Goal: Task Accomplishment & Management: Complete application form

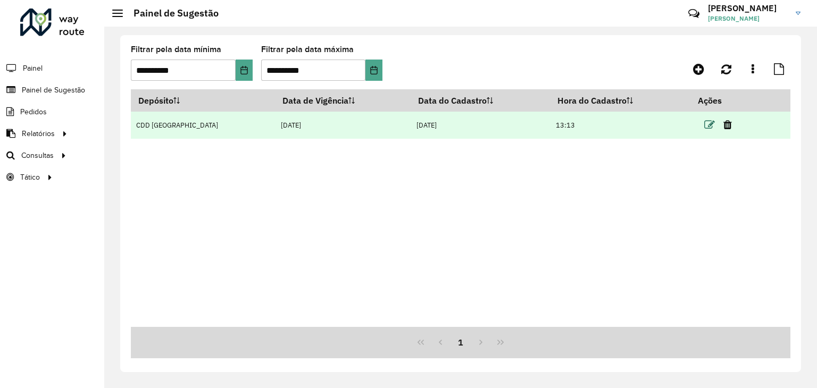
click at [706, 125] on icon at bounding box center [709, 125] width 11 height 11
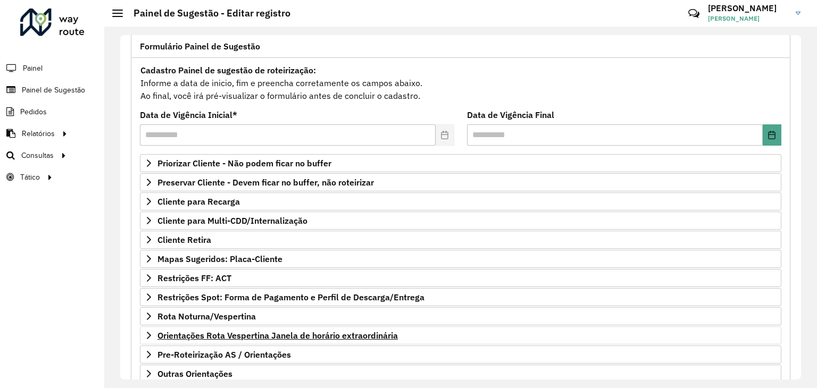
scroll to position [138, 0]
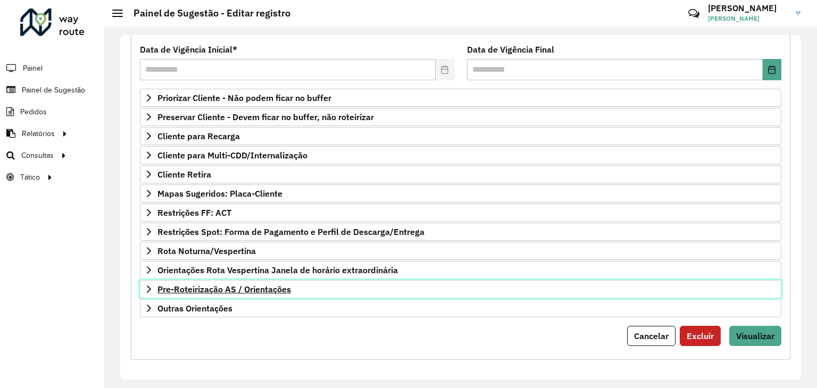
click at [231, 288] on span "Pre-Roteirização AS / Orientações" at bounding box center [224, 289] width 134 height 9
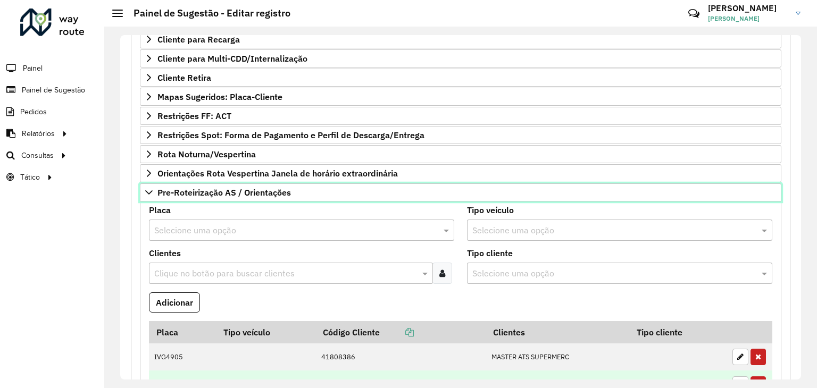
scroll to position [351, 0]
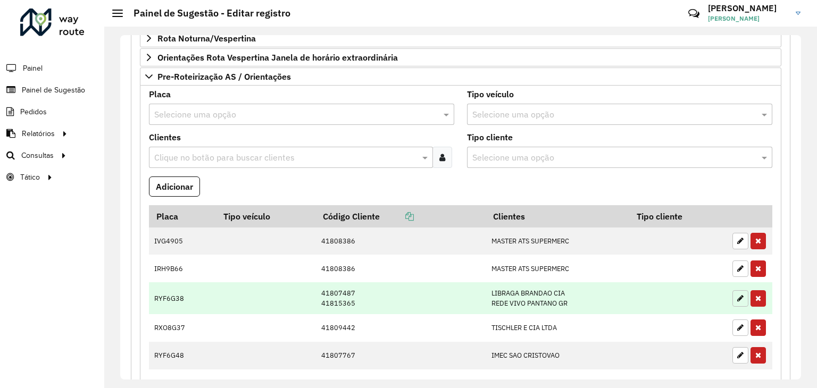
click at [734, 292] on button "button" at bounding box center [741, 298] width 16 height 16
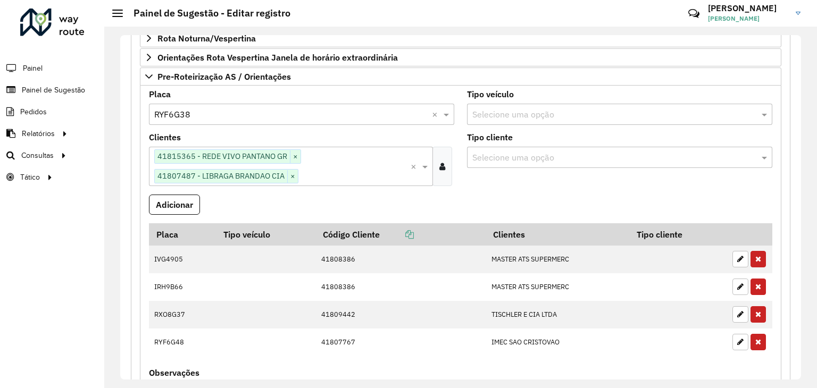
click at [221, 111] on input "text" at bounding box center [290, 115] width 273 height 13
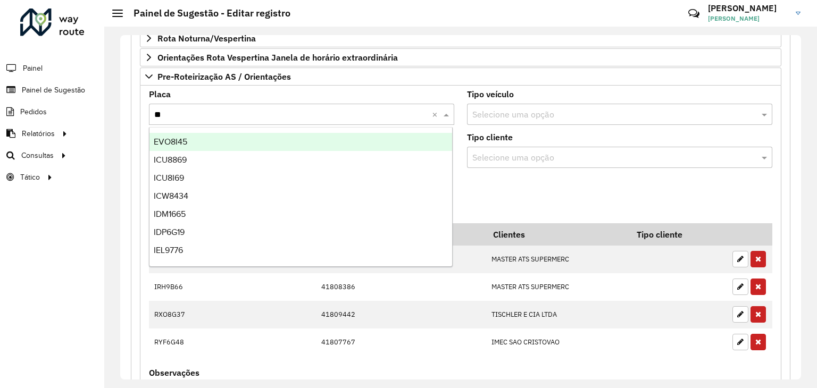
type input "***"
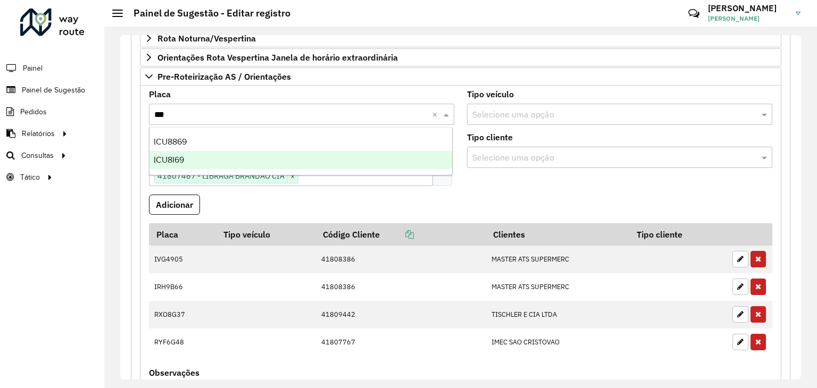
click at [197, 154] on div "ICU8I69" at bounding box center [300, 160] width 303 height 18
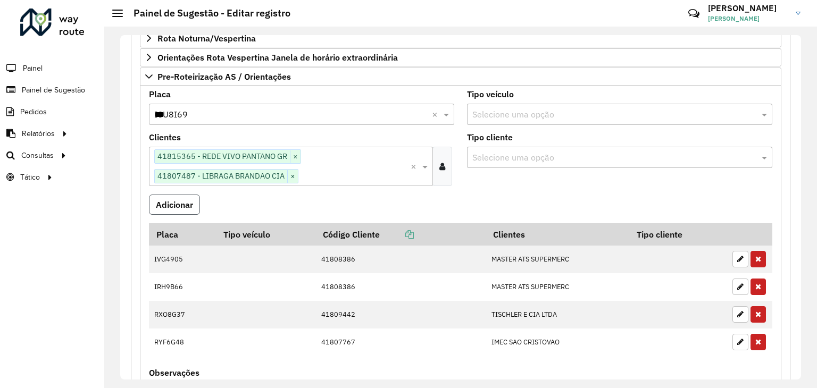
click at [172, 196] on button "Adicionar" at bounding box center [174, 205] width 51 height 20
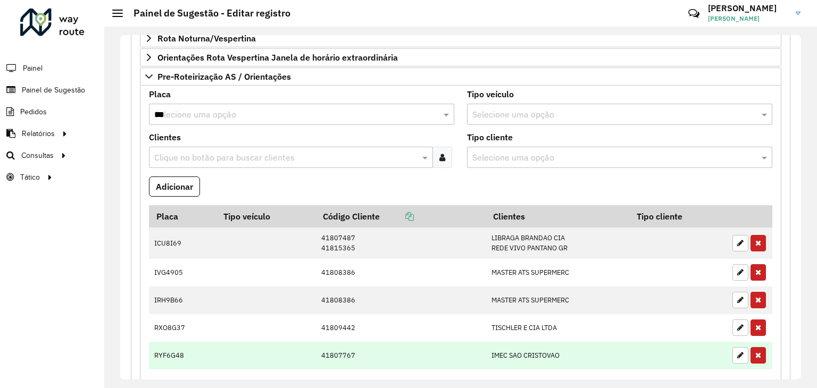
scroll to position [404, 0]
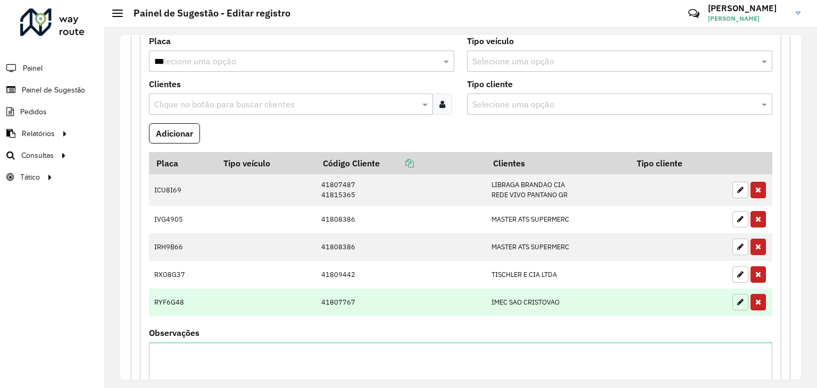
click at [737, 298] on icon "button" at bounding box center [740, 301] width 6 height 7
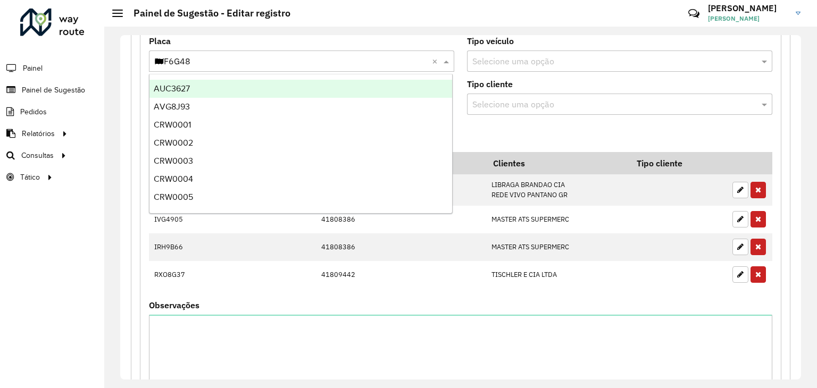
click at [173, 51] on div "Selecione uma opção × RYF6G48 *** ×" at bounding box center [301, 61] width 305 height 21
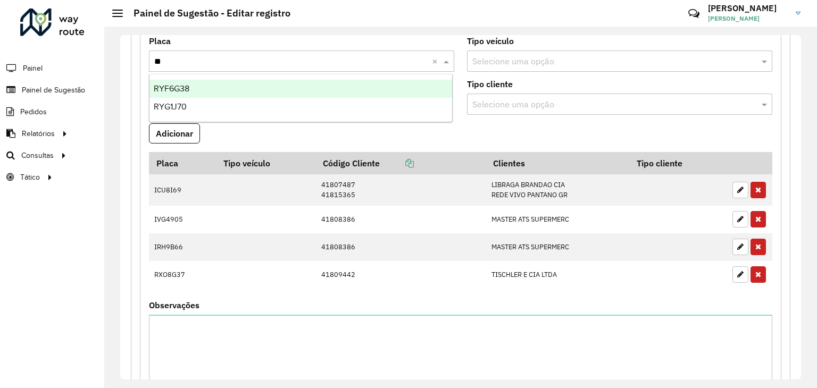
type input "***"
click at [190, 94] on div "RYF6G38" at bounding box center [300, 89] width 303 height 18
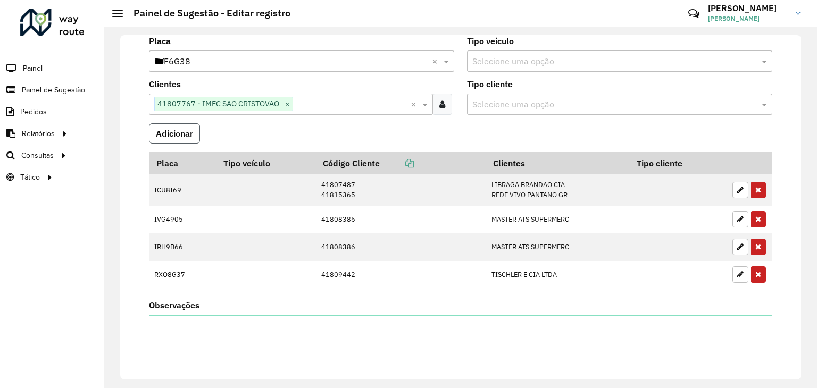
click at [194, 127] on button "Adicionar" at bounding box center [174, 133] width 51 height 20
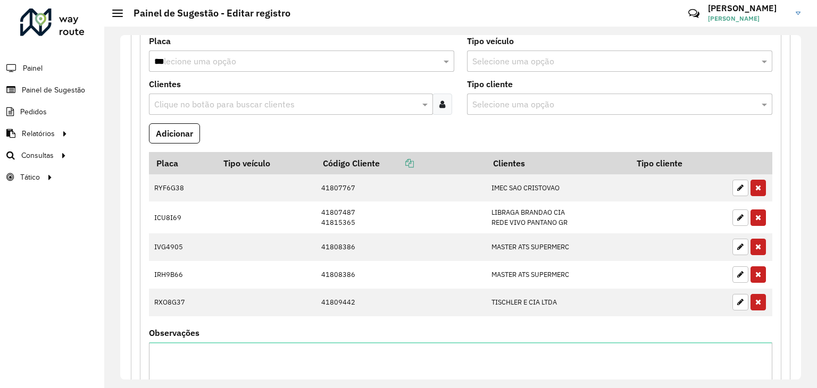
click at [238, 133] on formly-field "Adicionar" at bounding box center [461, 137] width 636 height 29
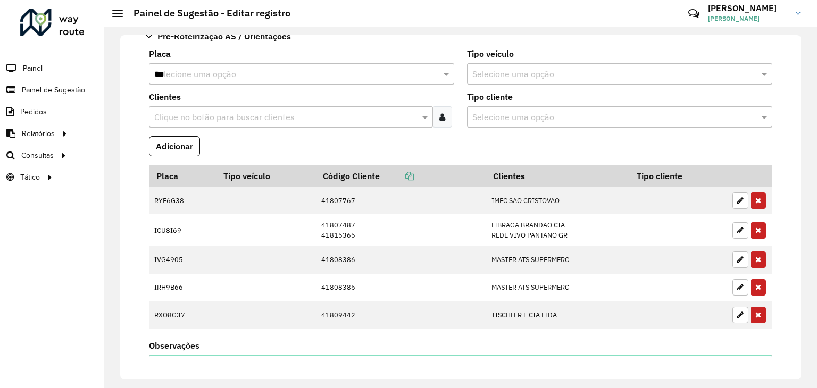
scroll to position [351, 0]
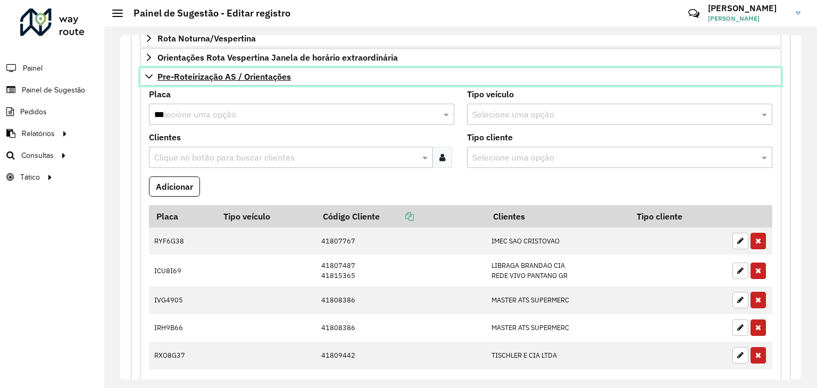
click at [178, 73] on span "Pre-Roteirização AS / Orientações" at bounding box center [224, 76] width 134 height 9
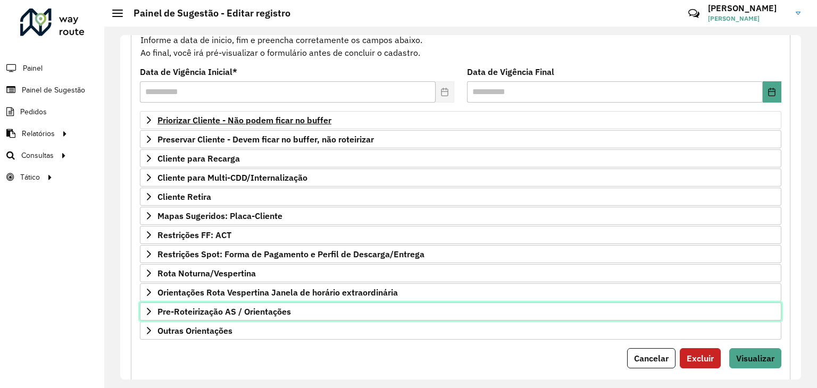
scroll to position [100, 0]
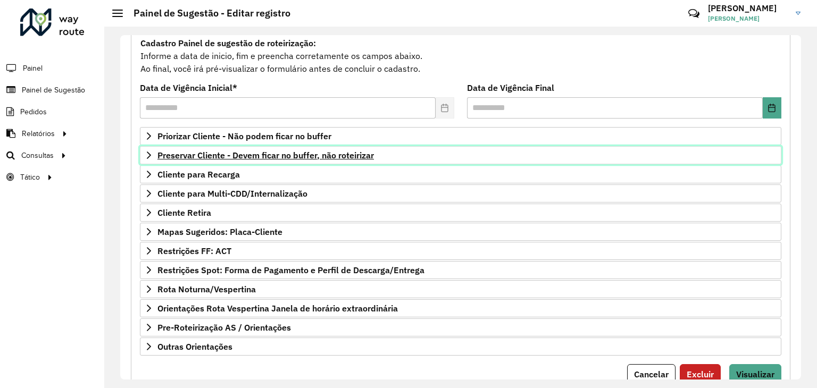
click at [220, 151] on span "Preservar Cliente - Devem ficar no buffer, não roteirizar" at bounding box center [265, 155] width 217 height 9
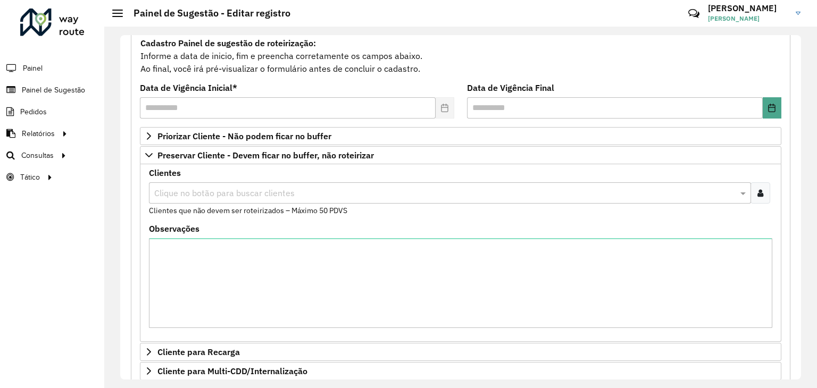
click at [226, 192] on input "text" at bounding box center [445, 193] width 586 height 13
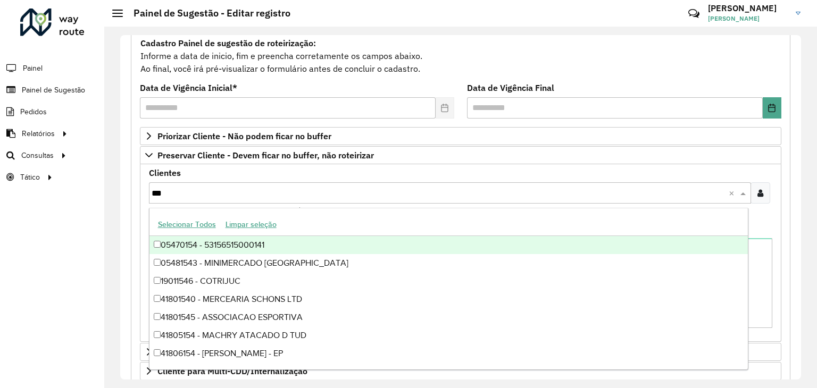
type input "****"
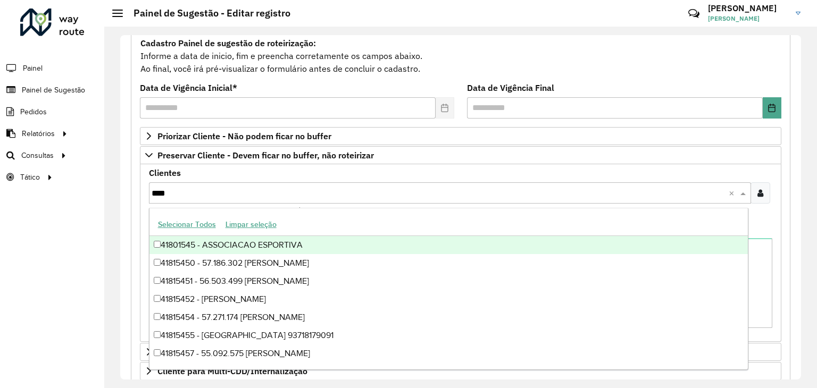
click at [238, 245] on div "41801545 - ASSOCIACAO ESPORTIVA" at bounding box center [448, 245] width 598 height 18
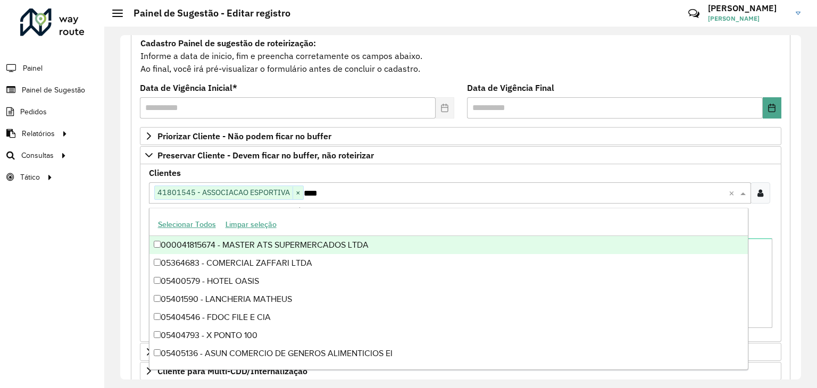
click at [116, 222] on div "**********" at bounding box center [460, 208] width 713 height 362
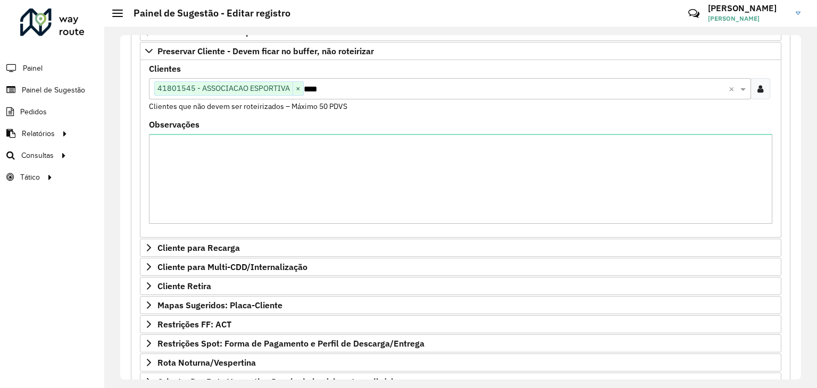
scroll to position [206, 0]
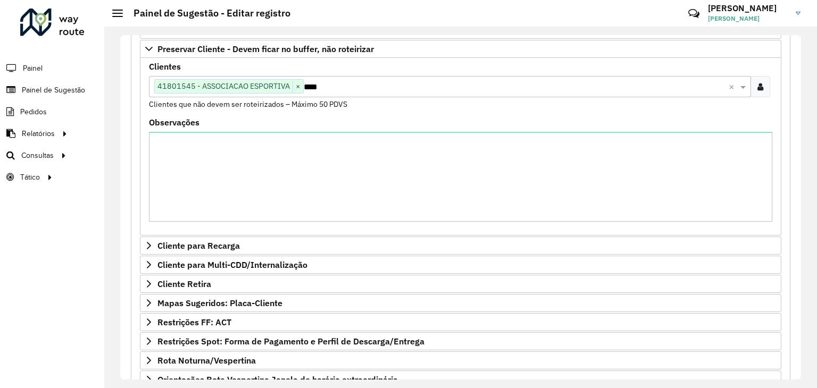
click at [134, 109] on div "**********" at bounding box center [461, 196] width 660 height 545
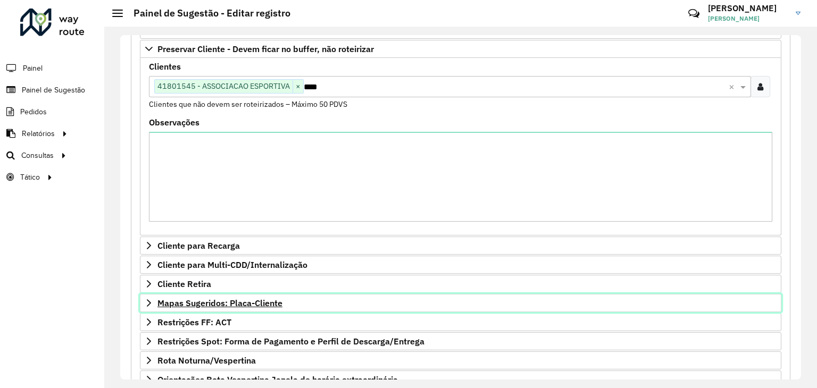
drag, startPoint x: 232, startPoint y: 296, endPoint x: 237, endPoint y: 295, distance: 5.4
click at [232, 299] on span "Mapas Sugeridos: Placa-Cliente" at bounding box center [219, 303] width 125 height 9
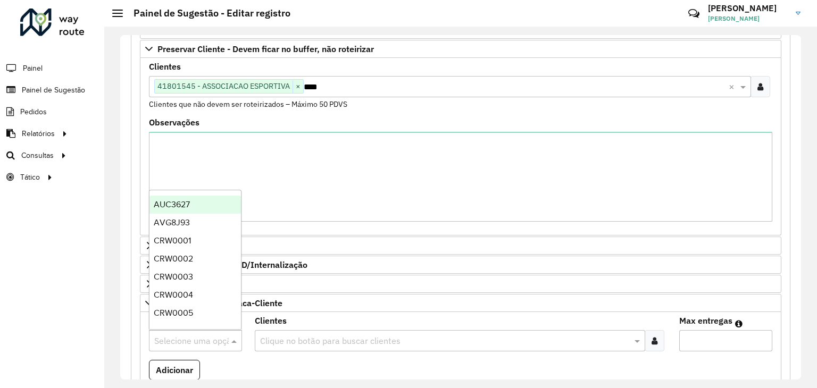
click at [206, 340] on input "text" at bounding box center [184, 341] width 61 height 13
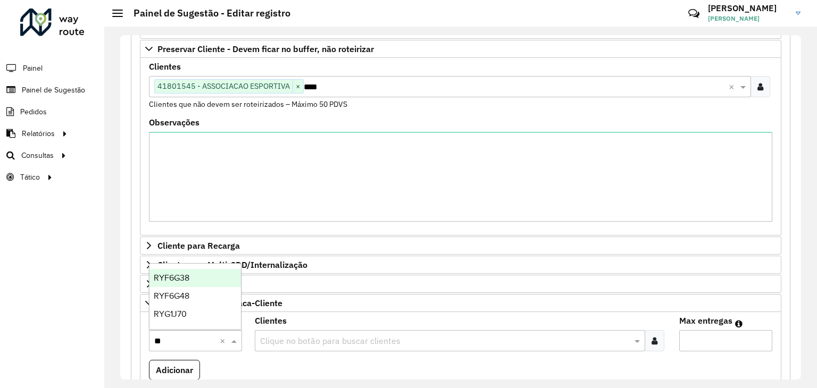
type input "***"
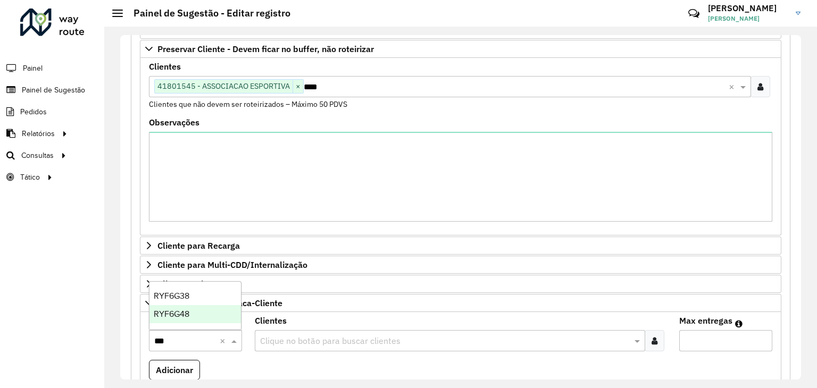
click at [197, 312] on div "RYF6G48" at bounding box center [195, 314] width 92 height 18
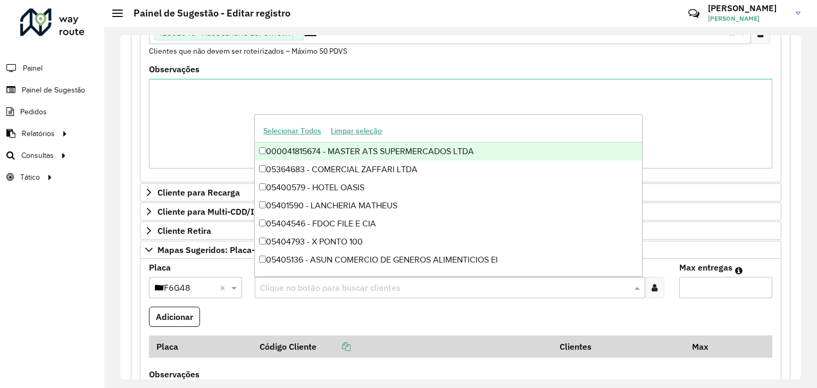
click at [273, 285] on input "text" at bounding box center [444, 288] width 374 height 13
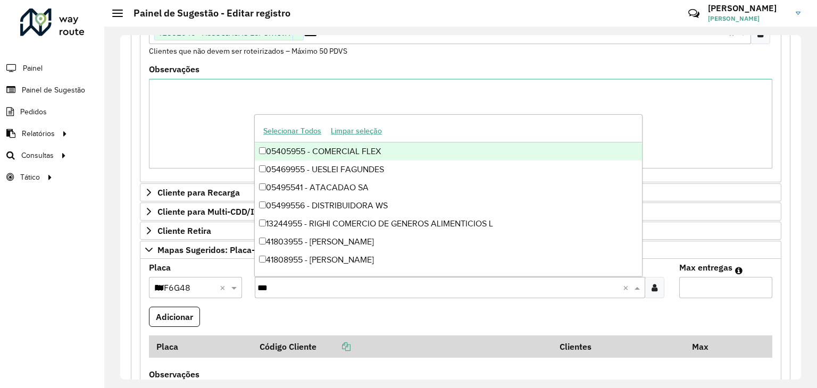
type input "****"
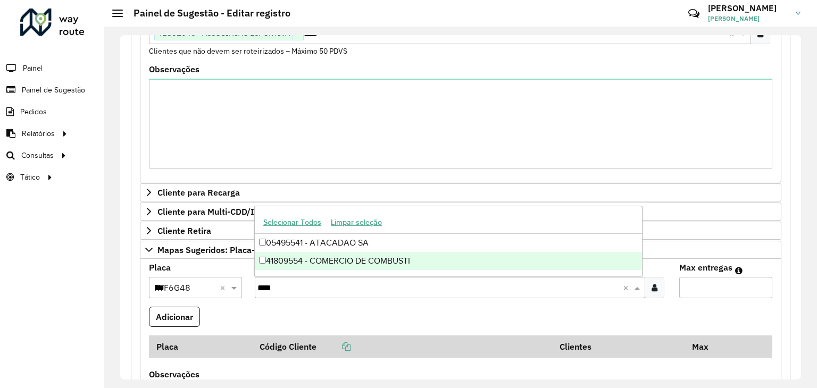
click at [312, 261] on div "41809554 - COMERCIO DE COMBUSTI" at bounding box center [448, 261] width 387 height 18
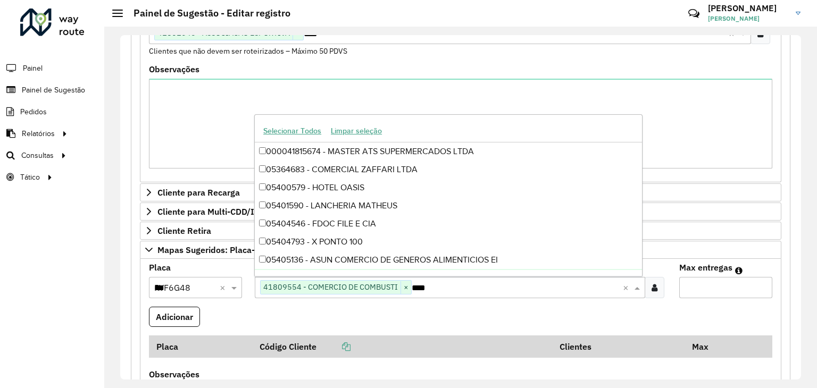
click at [404, 286] on span "×" at bounding box center [406, 287] width 11 height 13
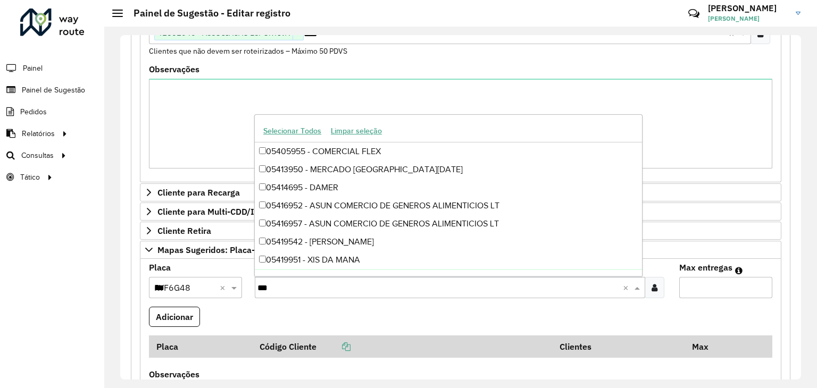
type input "****"
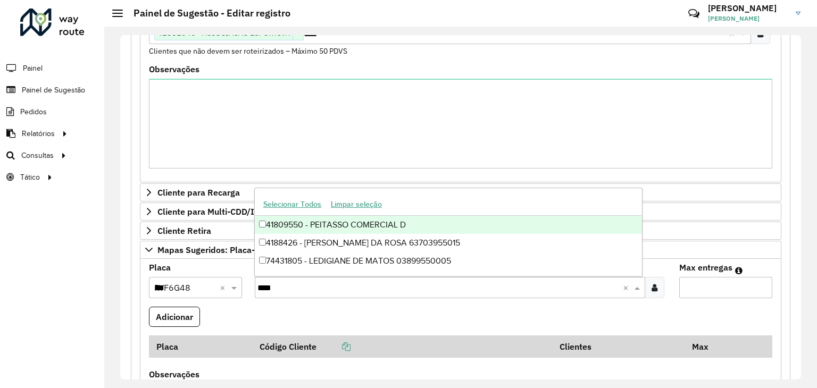
click at [398, 226] on div "41809550 - PEITASSO COMERCIAL D" at bounding box center [448, 225] width 387 height 18
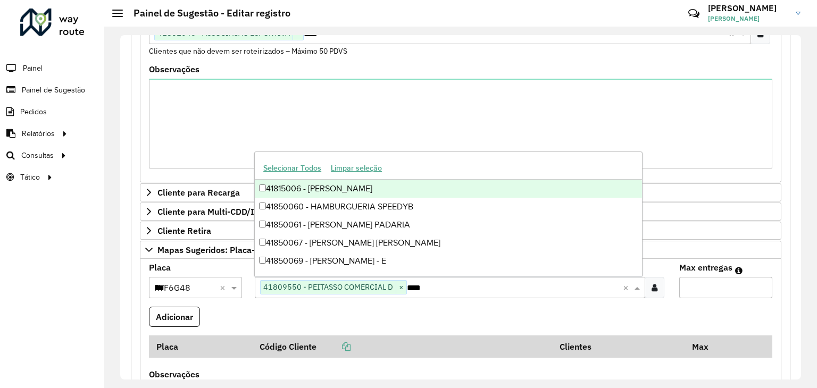
type input "*****"
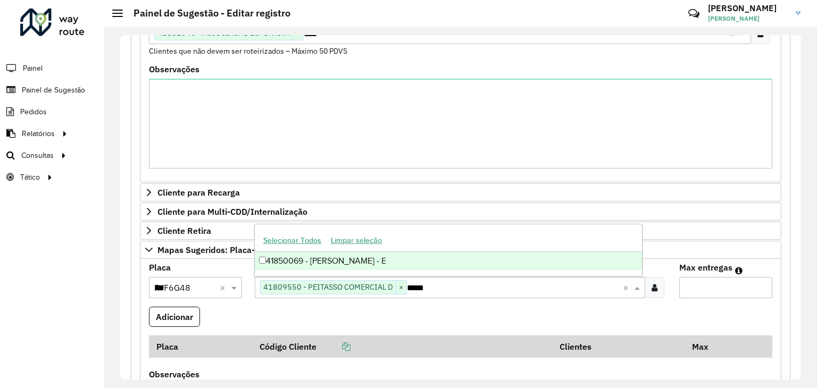
click at [406, 261] on div "41850069 - EDUARDO KARSBURG - E" at bounding box center [448, 261] width 387 height 18
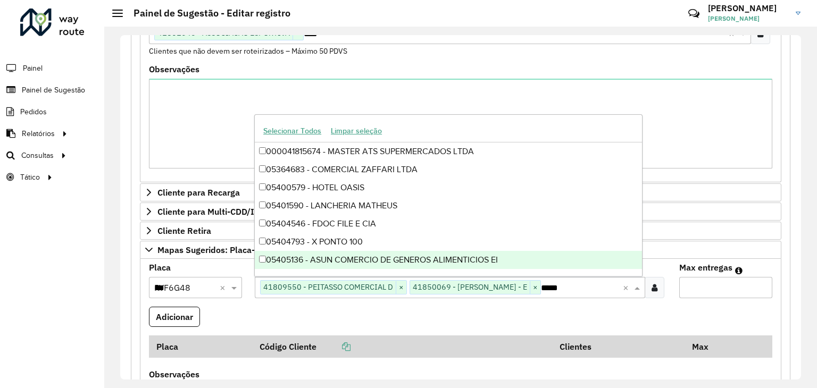
click at [709, 274] on div "Max entregas" at bounding box center [725, 281] width 93 height 35
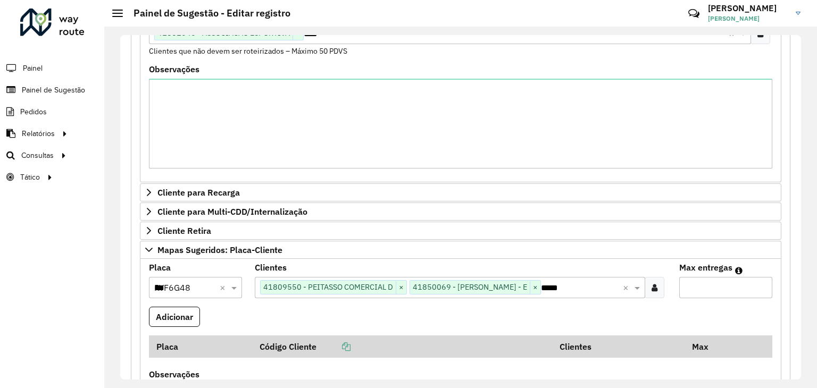
click at [708, 281] on input "Max entregas" at bounding box center [725, 287] width 93 height 21
type input "*"
click at [183, 318] on button "Adicionar" at bounding box center [174, 317] width 51 height 20
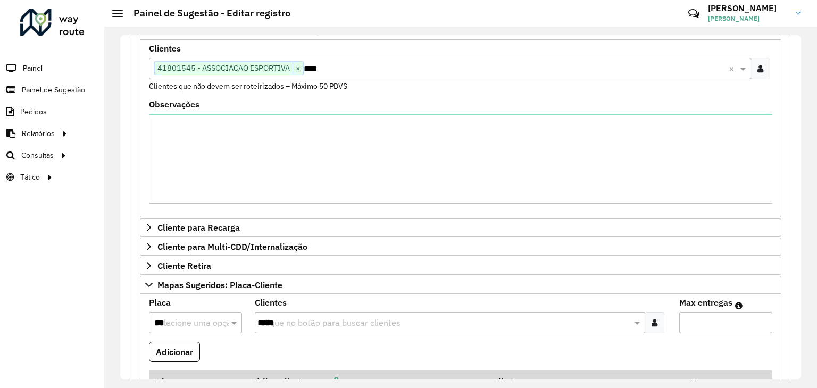
scroll to position [206, 0]
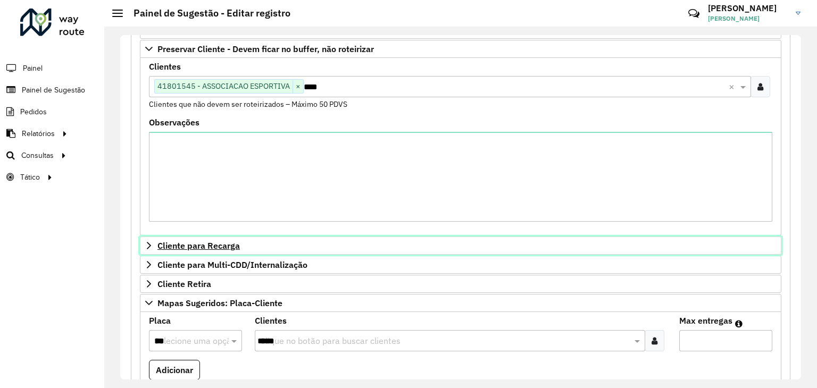
click at [202, 243] on span "Cliente para Recarga" at bounding box center [198, 246] width 82 height 9
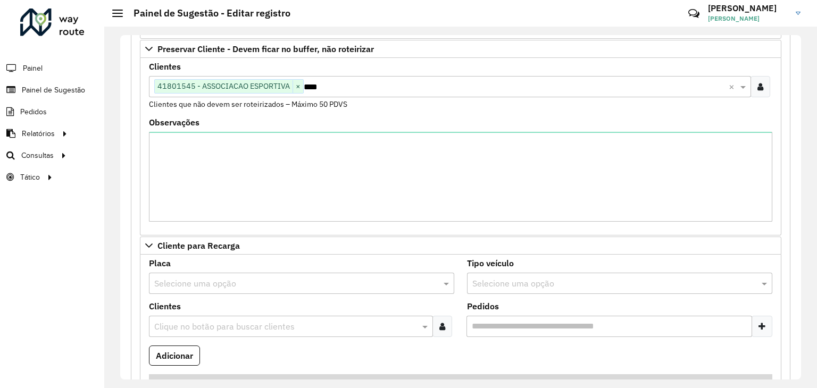
click at [208, 281] on input "text" at bounding box center [290, 284] width 273 height 13
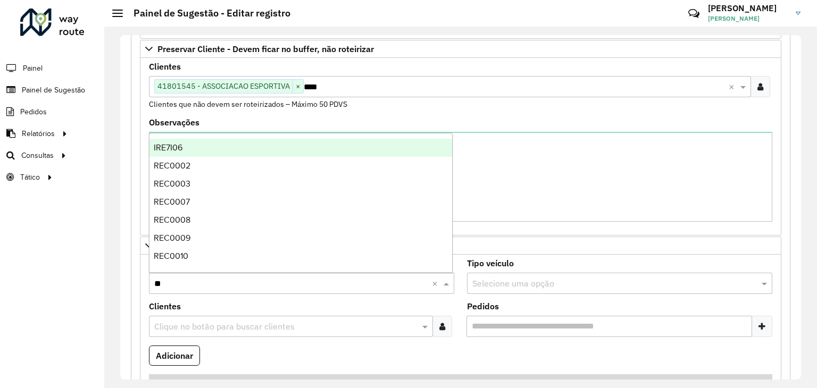
type input "***"
click at [192, 151] on div "REC0002" at bounding box center [300, 148] width 303 height 18
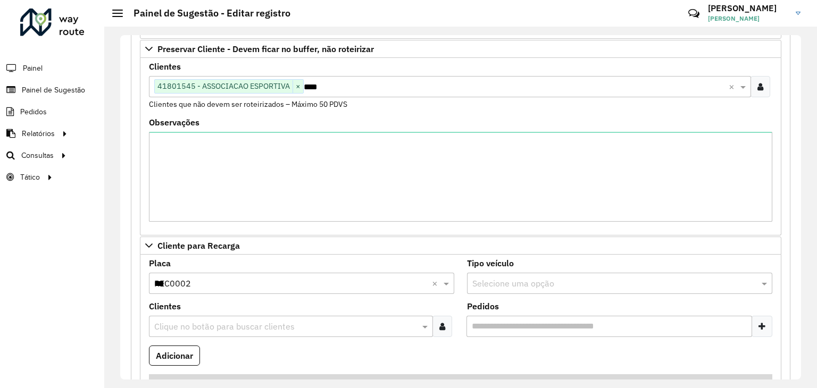
click at [214, 326] on input "text" at bounding box center [286, 327] width 268 height 13
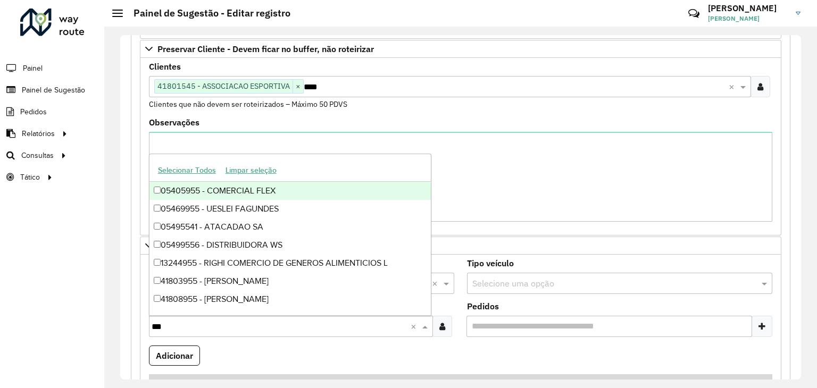
type input "****"
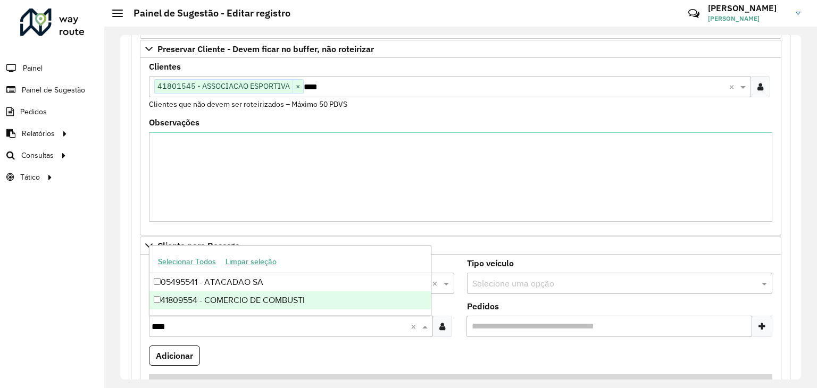
click at [242, 302] on div "41809554 - COMERCIO DE COMBUSTI" at bounding box center [290, 301] width 282 height 18
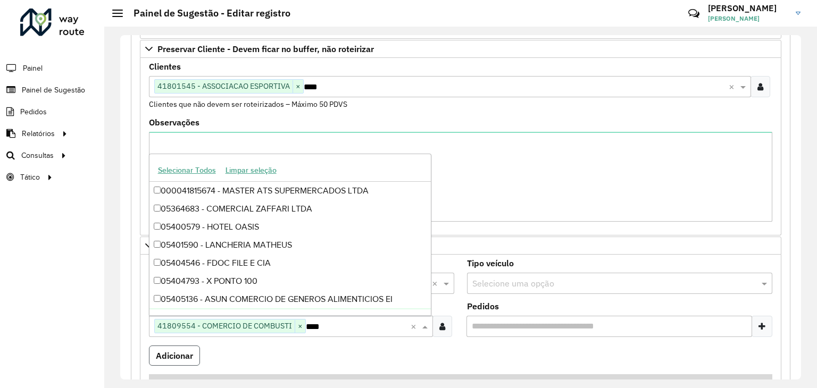
click at [170, 363] on button "Adicionar" at bounding box center [174, 356] width 51 height 20
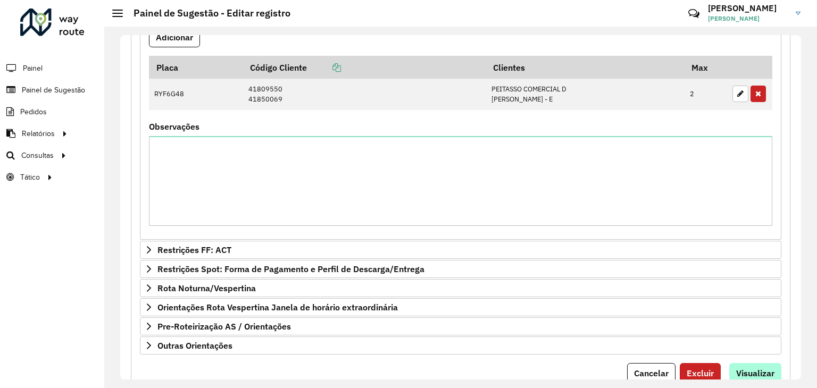
scroll to position [877, 0]
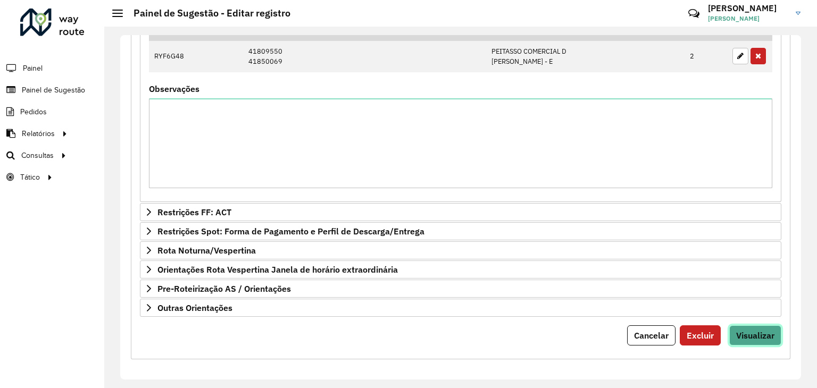
click at [744, 331] on span "Visualizar" at bounding box center [755, 335] width 38 height 11
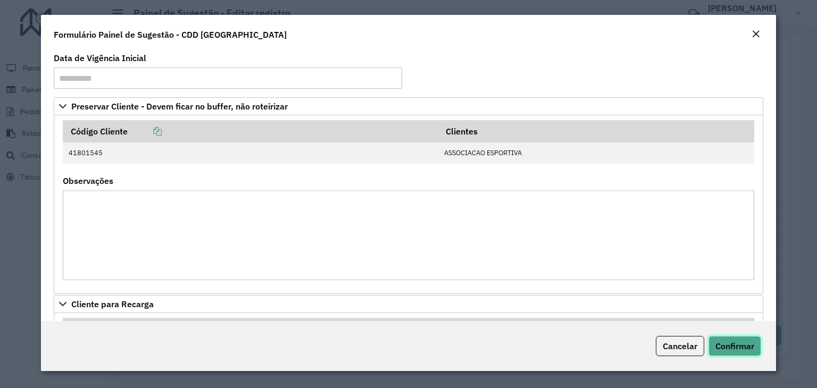
click at [728, 345] on span "Confirmar" at bounding box center [735, 346] width 39 height 11
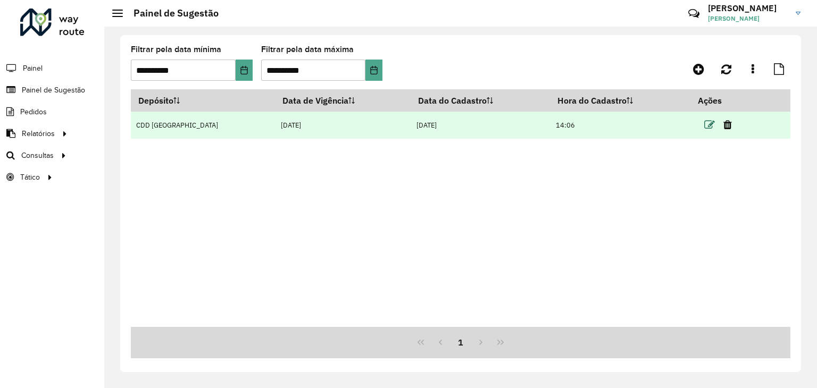
click at [707, 124] on icon at bounding box center [709, 125] width 11 height 11
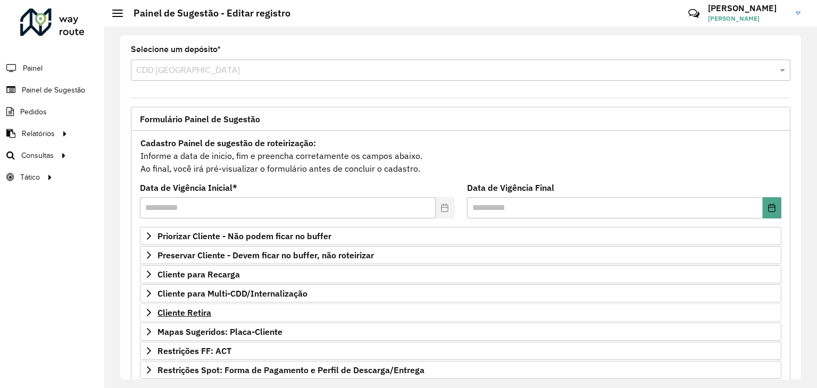
scroll to position [138, 0]
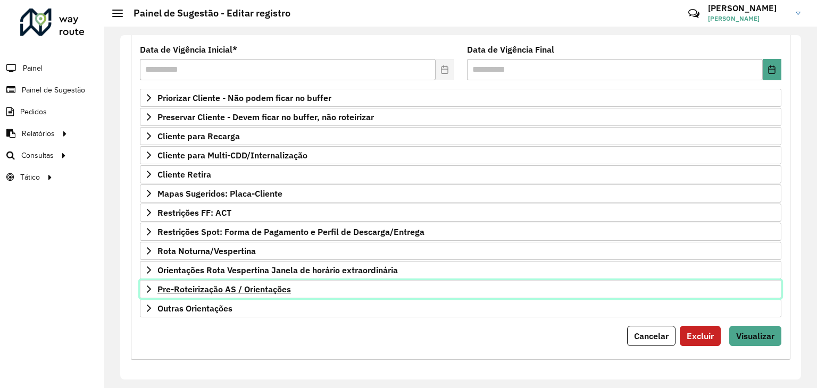
click at [264, 286] on span "Pre-Roteirização AS / Orientações" at bounding box center [224, 289] width 134 height 9
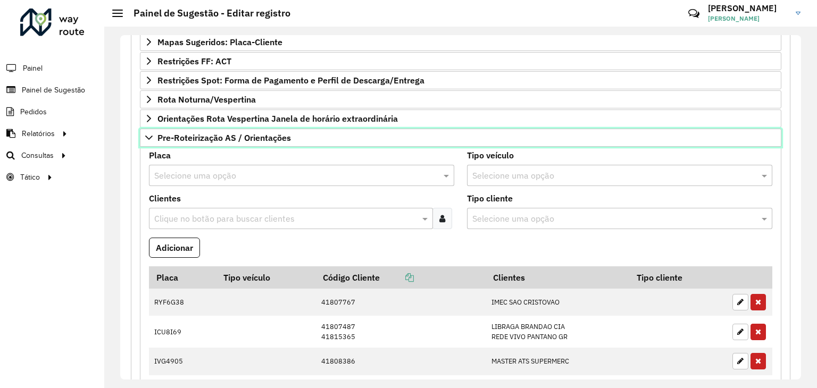
scroll to position [245, 0]
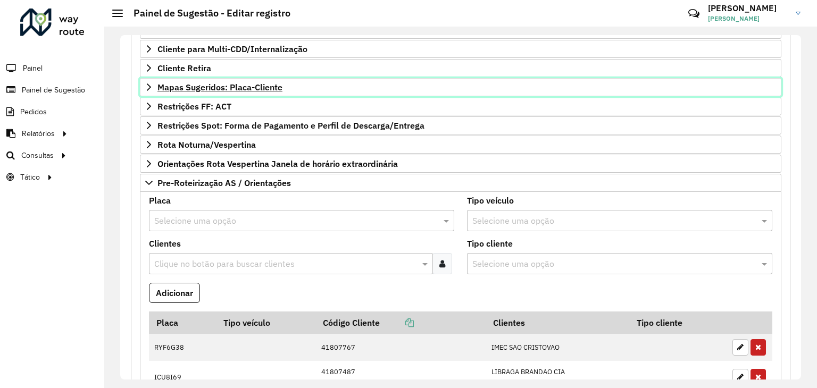
click at [194, 83] on span "Mapas Sugeridos: Placa-Cliente" at bounding box center [219, 87] width 125 height 9
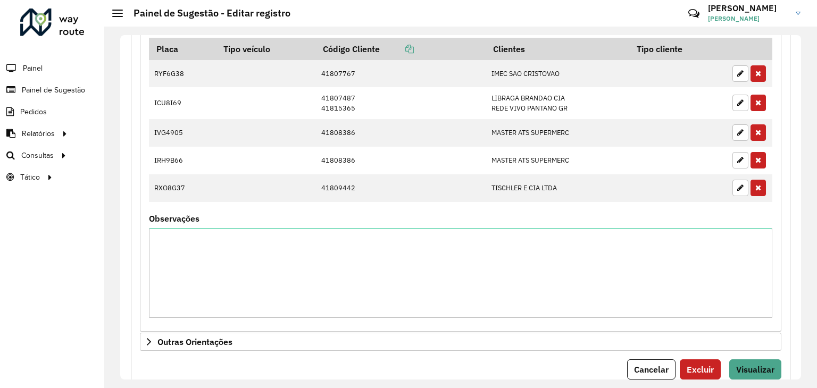
scroll to position [812, 0]
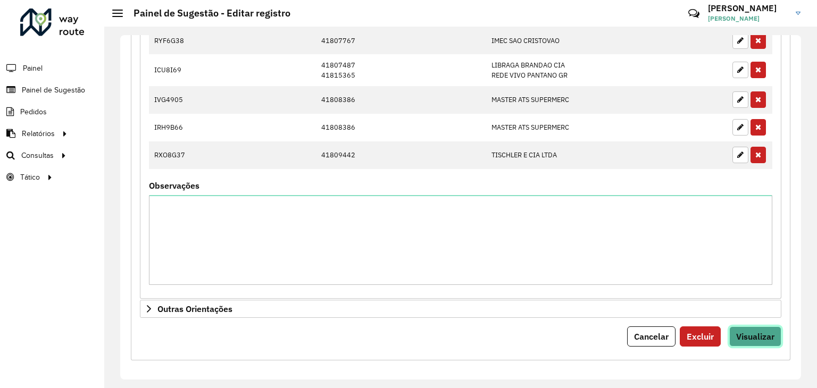
click at [751, 337] on button "Visualizar" at bounding box center [755, 337] width 52 height 20
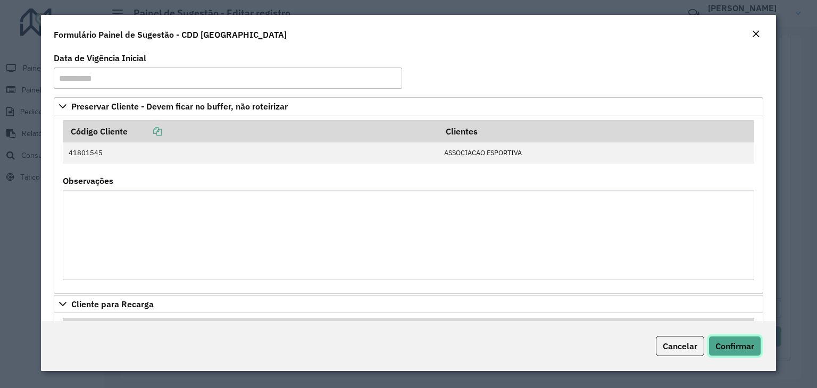
click at [730, 344] on span "Confirmar" at bounding box center [735, 346] width 39 height 11
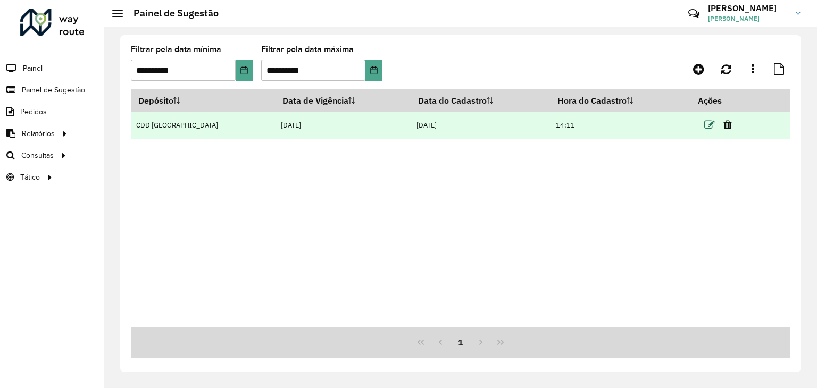
click at [704, 123] on icon at bounding box center [709, 125] width 11 height 11
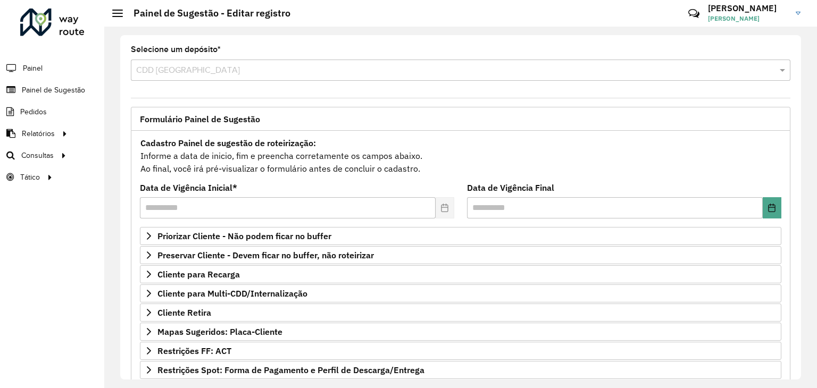
scroll to position [138, 0]
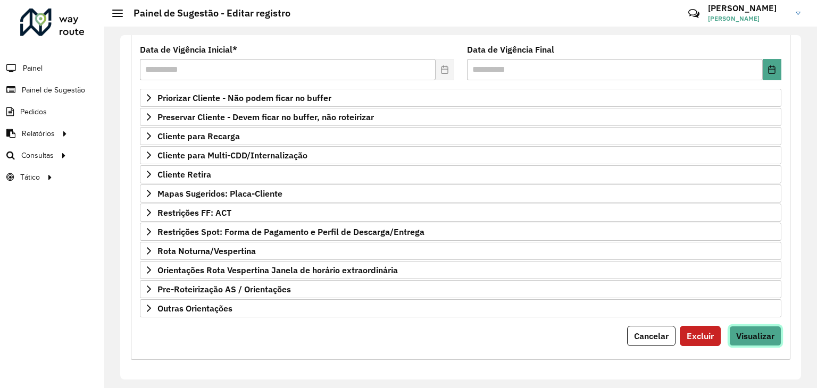
click at [730, 327] on button "Visualizar" at bounding box center [755, 336] width 52 height 20
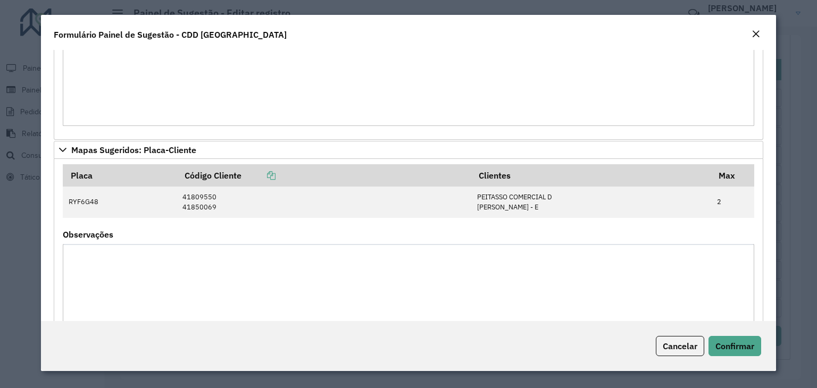
scroll to position [213, 0]
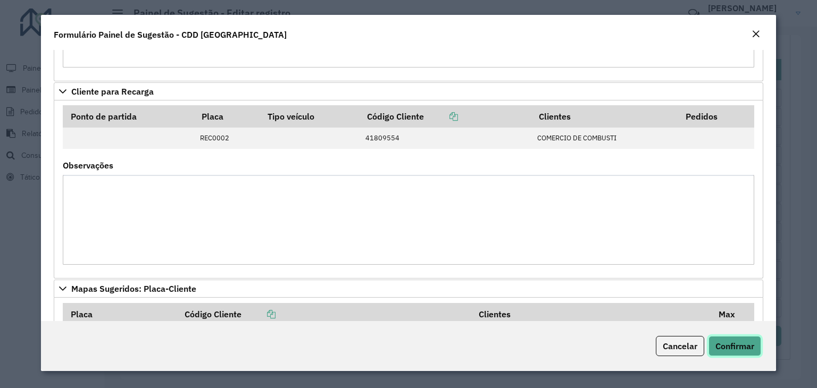
click at [733, 350] on span "Confirmar" at bounding box center [735, 346] width 39 height 11
